Goal: Task Accomplishment & Management: Manage account settings

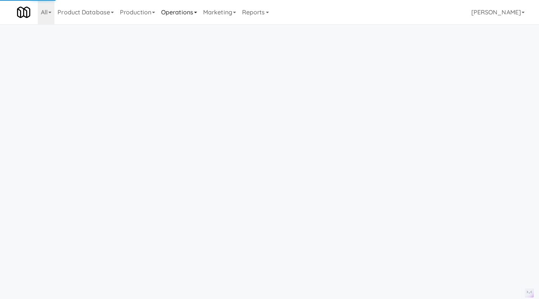
click at [184, 11] on link "Operations" at bounding box center [179, 12] width 42 height 24
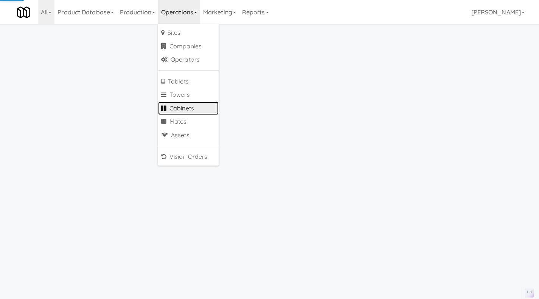
click at [187, 107] on link "Cabinets" at bounding box center [188, 109] width 61 height 14
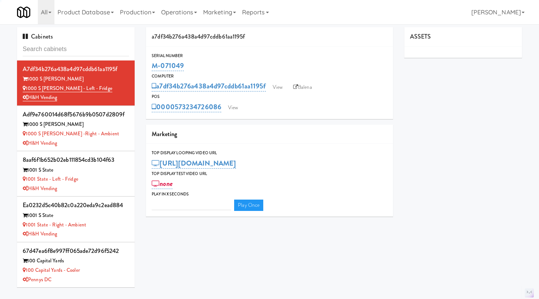
type input "3"
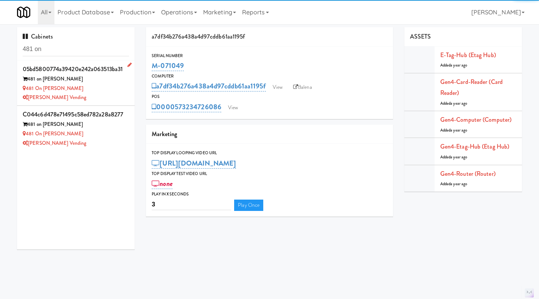
type input "481 on"
click at [112, 95] on div "[PERSON_NAME] Vending" at bounding box center [76, 97] width 106 height 9
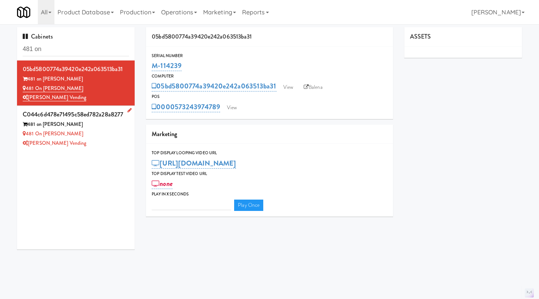
type input "3"
click at [109, 143] on div "[PERSON_NAME] Vending" at bounding box center [76, 143] width 106 height 9
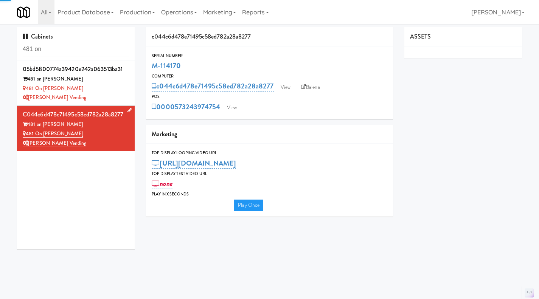
type input "3"
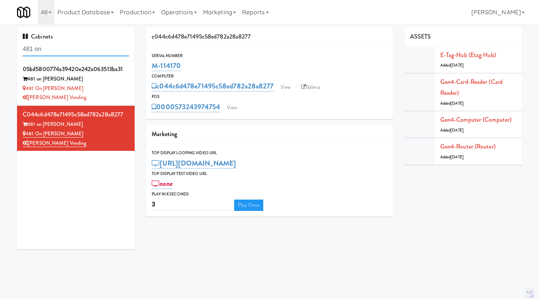
click at [61, 48] on input "481 on" at bounding box center [76, 49] width 106 height 14
paste input "M-091499"
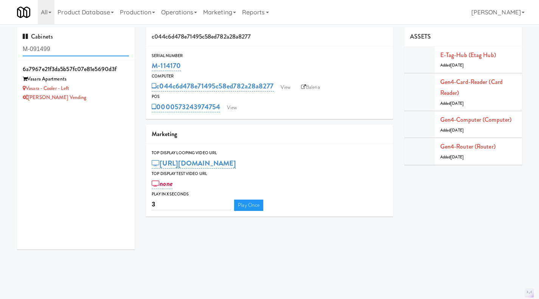
click at [78, 49] on input "M-091499" at bounding box center [76, 49] width 106 height 14
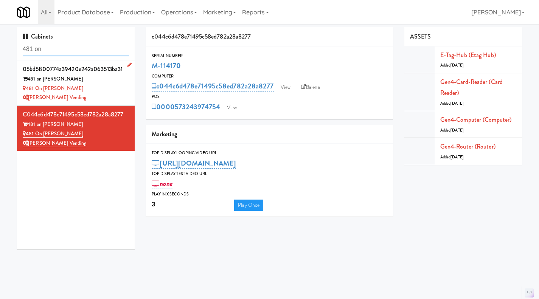
type input "481 on"
click at [113, 86] on div "481 on [PERSON_NAME]" at bounding box center [76, 88] width 106 height 9
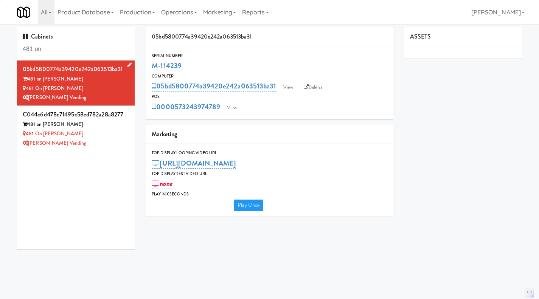
type input "3"
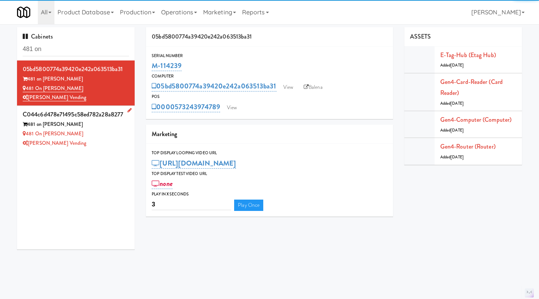
click at [115, 142] on div "[PERSON_NAME] Vending" at bounding box center [76, 143] width 106 height 9
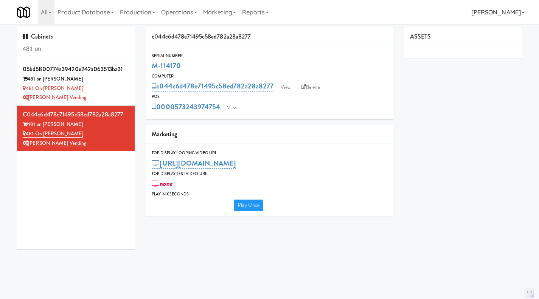
type input "3"
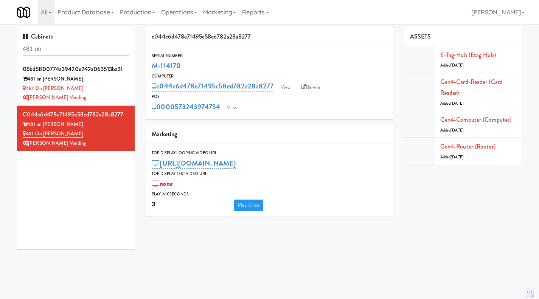
click at [67, 52] on input "481 on" at bounding box center [76, 49] width 106 height 14
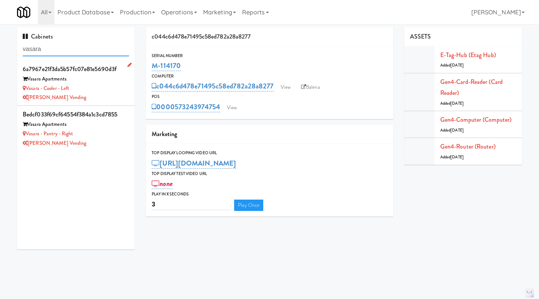
type input "vasara"
click at [101, 96] on div "[PERSON_NAME] Vending" at bounding box center [76, 97] width 106 height 9
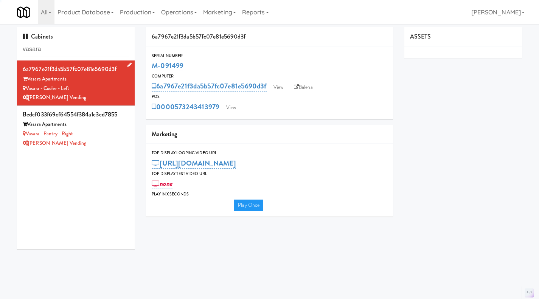
type input "3"
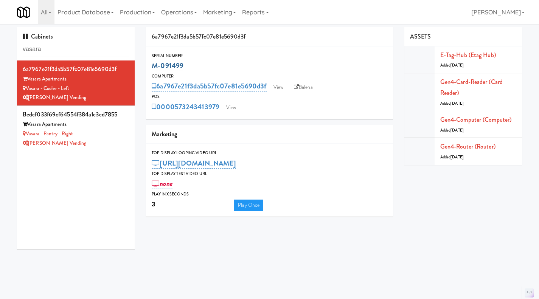
drag, startPoint x: 186, startPoint y: 67, endPoint x: 153, endPoint y: 69, distance: 33.0
click at [153, 69] on div "M-091499" at bounding box center [270, 65] width 236 height 13
copy link "M-091499"
click at [112, 144] on div "[PERSON_NAME] Vending" at bounding box center [76, 143] width 106 height 9
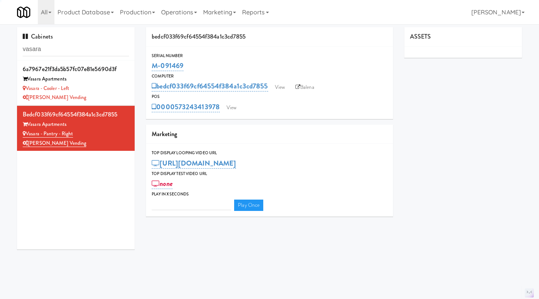
type input "3"
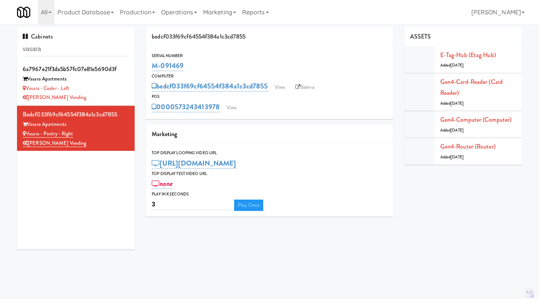
drag, startPoint x: 163, startPoint y: 65, endPoint x: 151, endPoint y: 65, distance: 12.5
click at [151, 65] on div "Serial Number M-091469" at bounding box center [269, 62] width 247 height 20
copy link "M-091469"
